Goal: Information Seeking & Learning: Learn about a topic

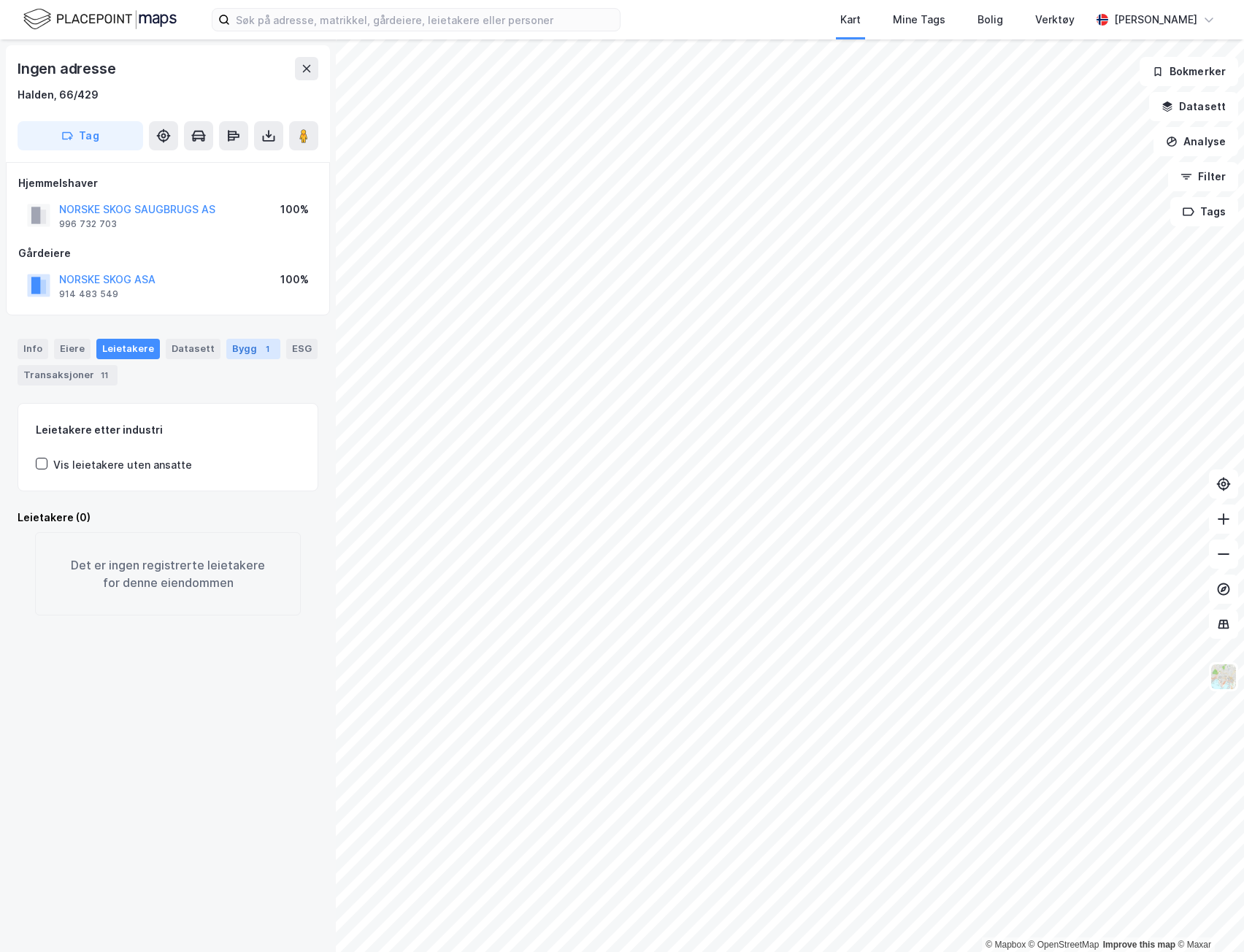
click at [233, 355] on div "Bygg 1" at bounding box center [253, 349] width 54 height 21
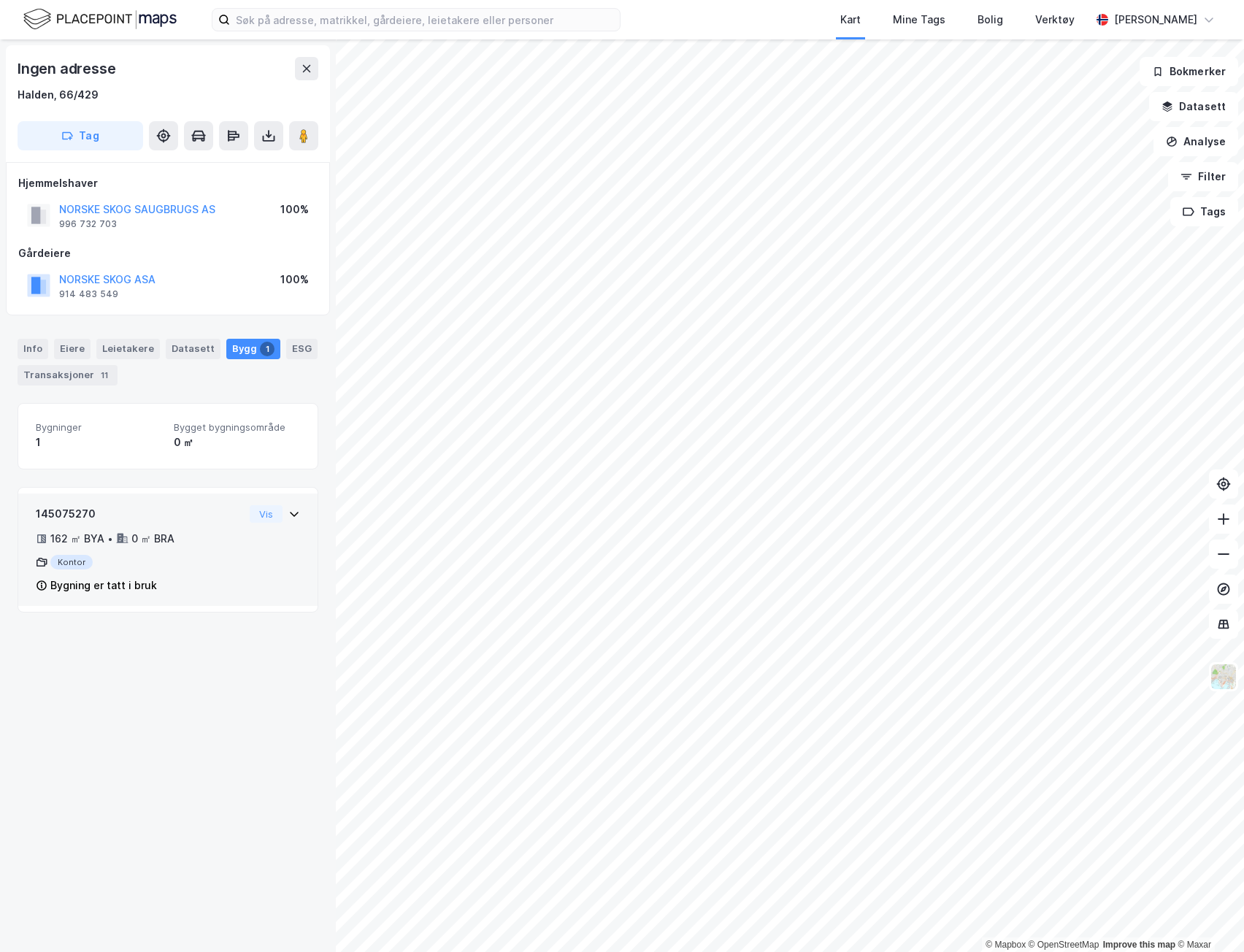
click at [152, 540] on div "0 ㎡ BRA" at bounding box center [153, 539] width 43 height 18
click at [173, 525] on div "145075270 162 ㎡ BYA • 0 ㎡ BRA Kontor Bygning er tatt i bruk" at bounding box center [139, 550] width 208 height 89
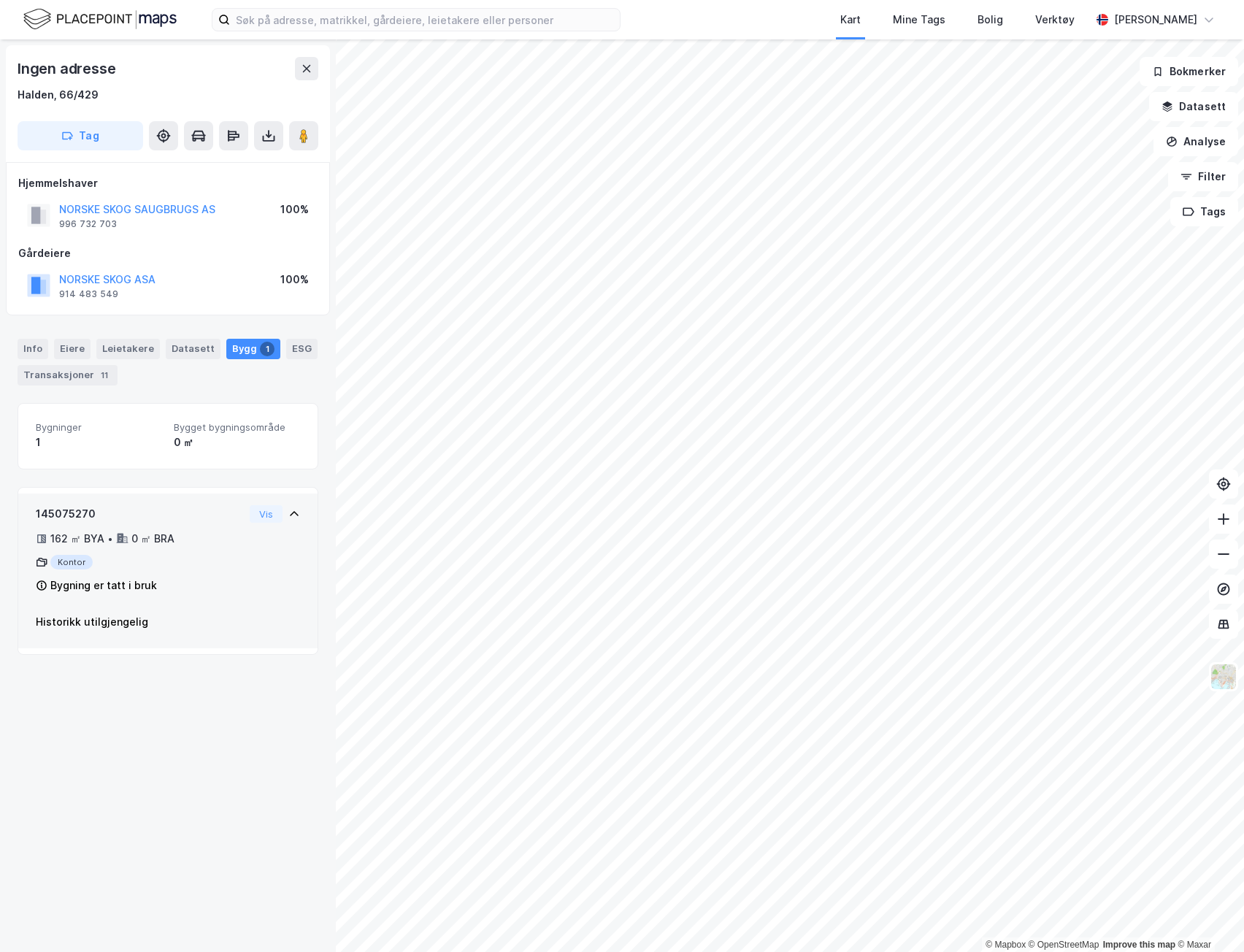
click at [173, 525] on div "145075270 162 ㎡ BYA • 0 ㎡ BRA Kontor Bygning er tatt i bruk" at bounding box center [139, 550] width 208 height 89
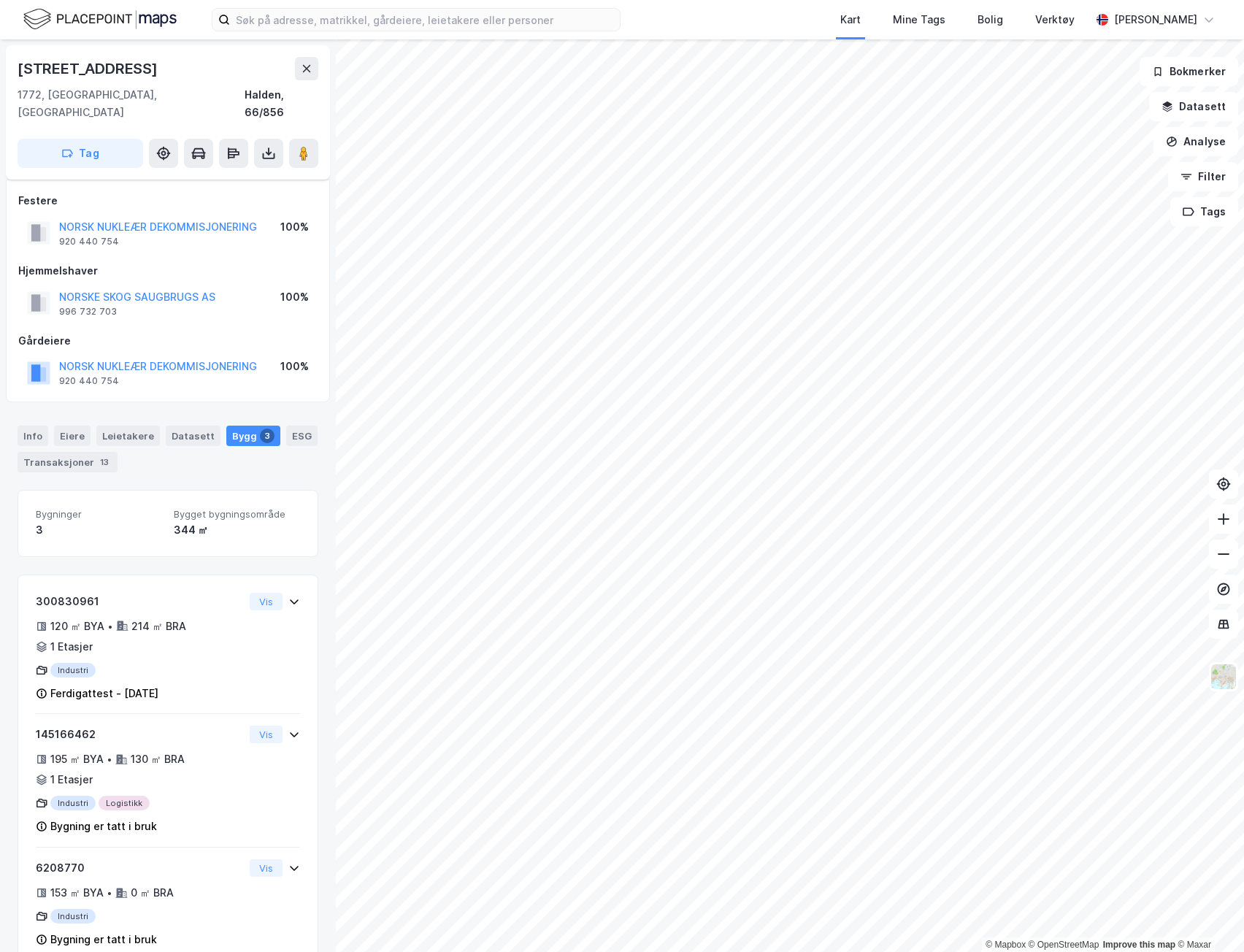
scroll to position [15, 0]
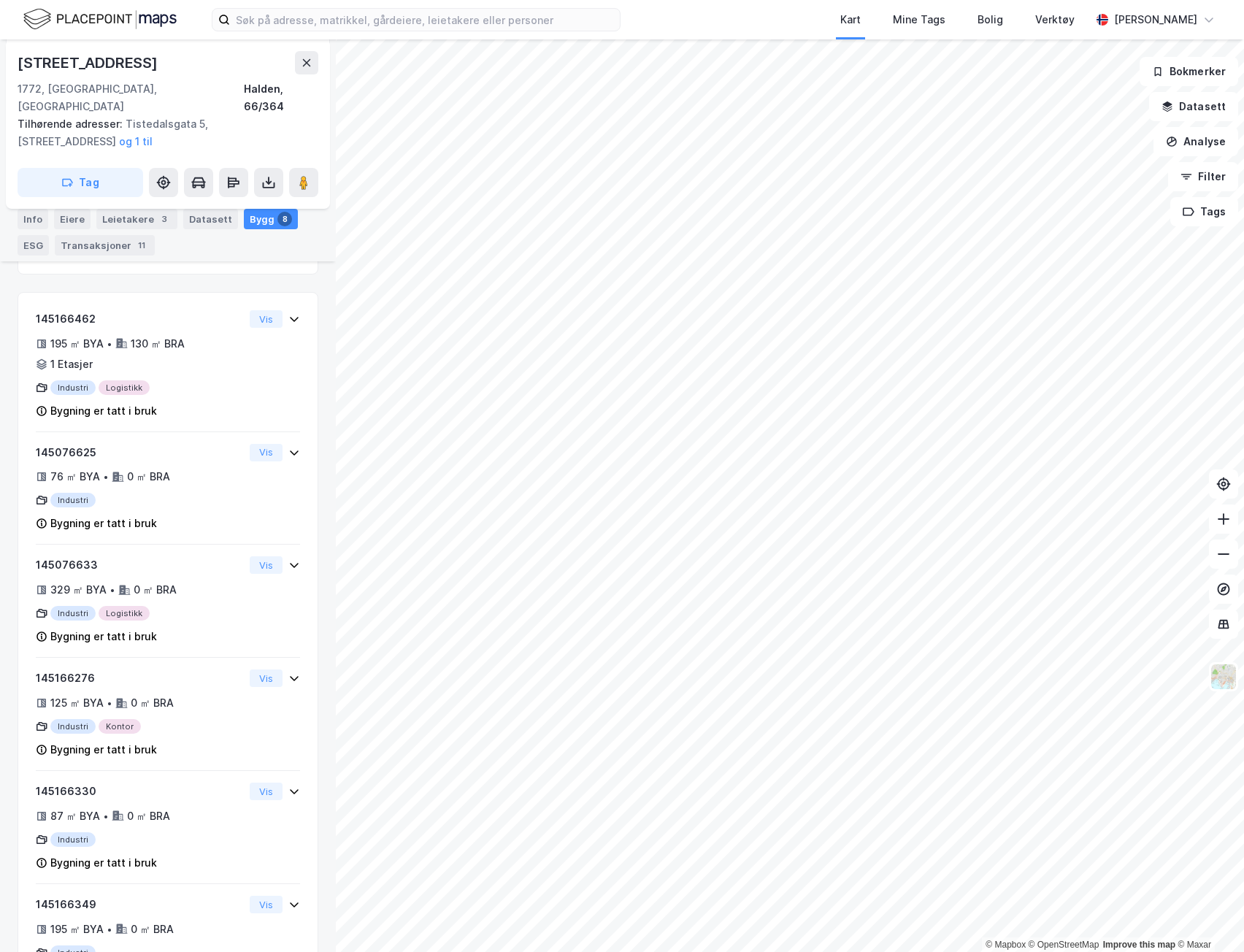
scroll to position [223, 0]
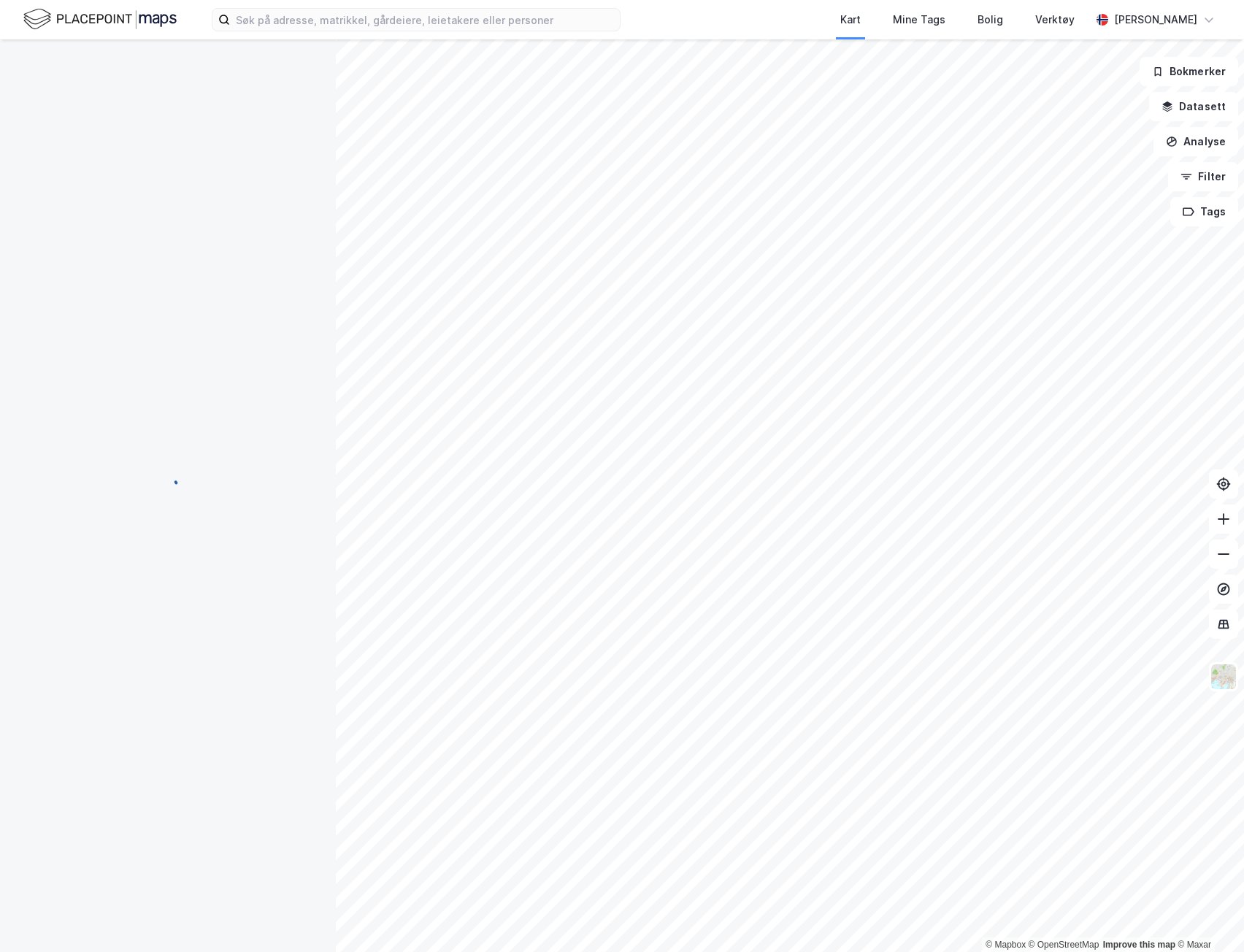
scroll to position [223, 0]
